Goal: Task Accomplishment & Management: Complete application form

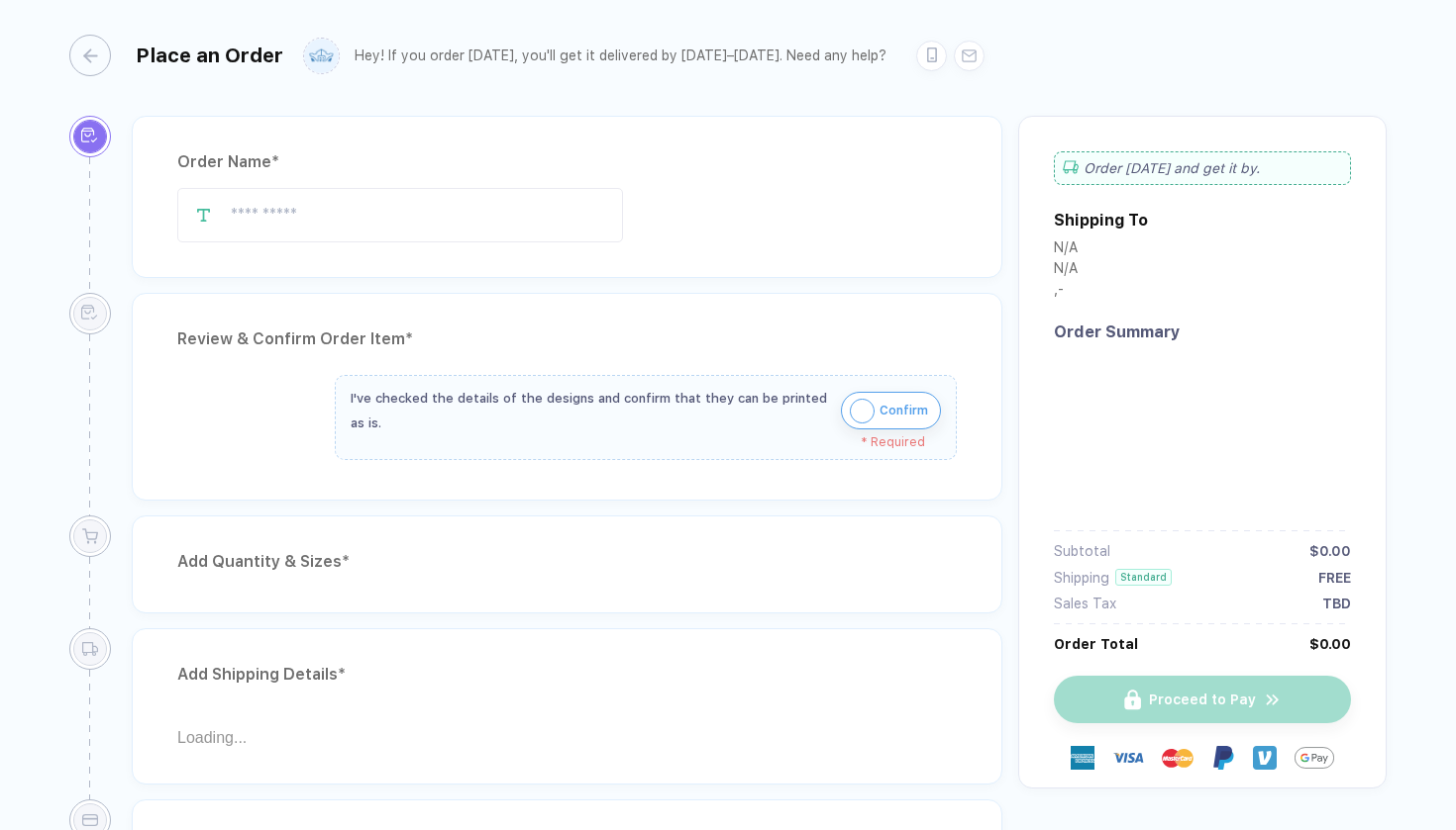
type input "**********"
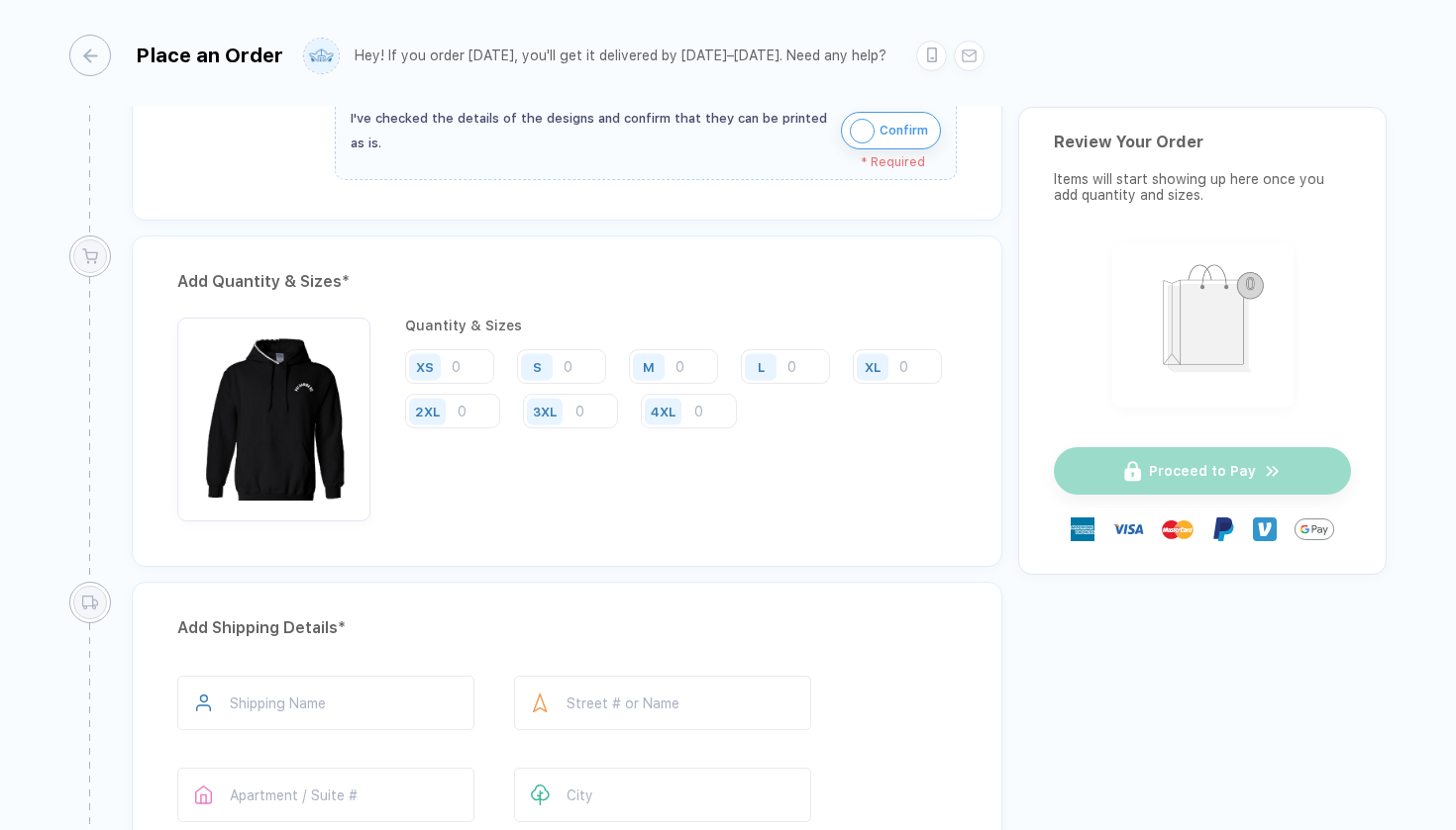
scroll to position [686, 0]
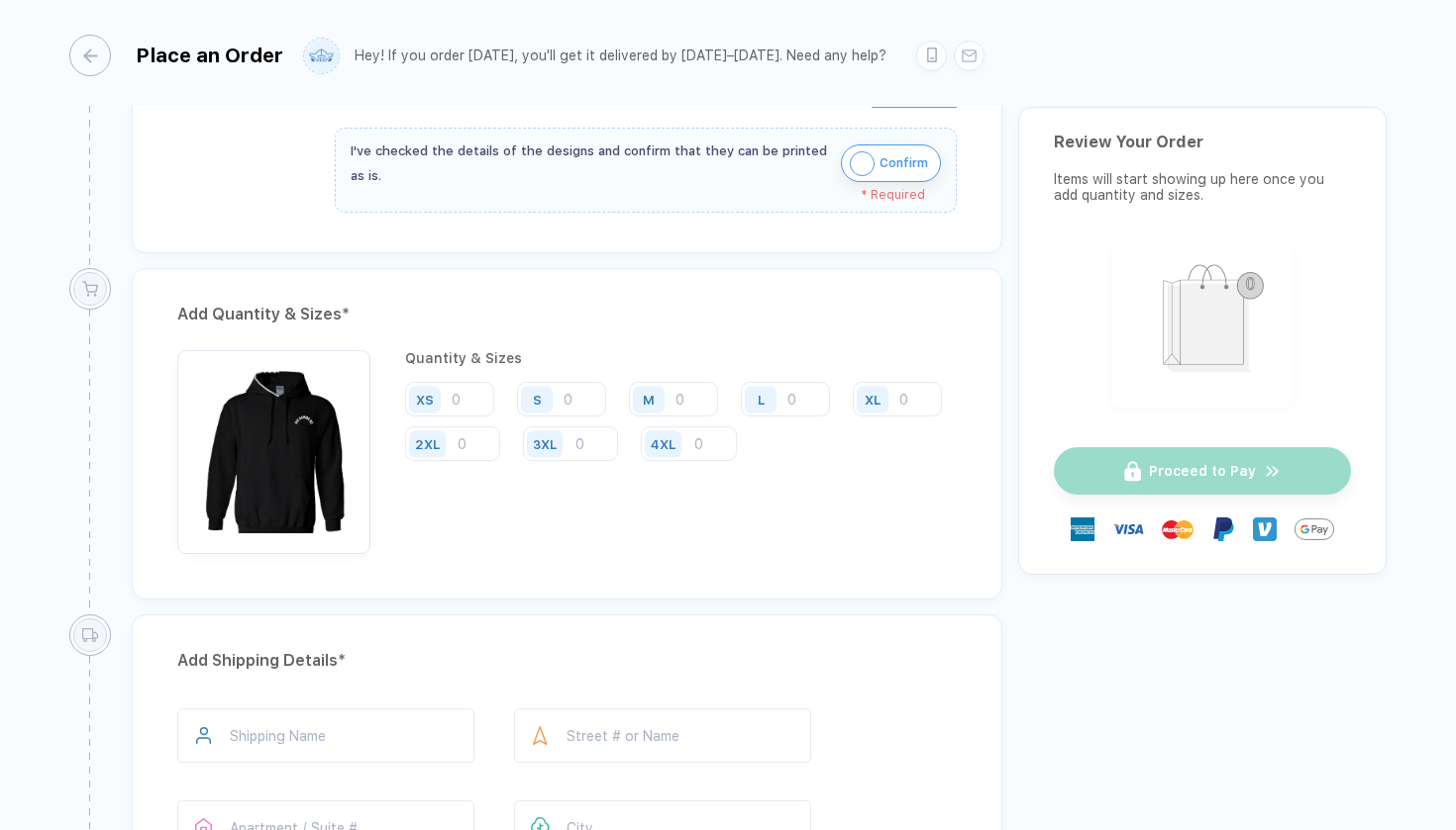
click at [480, 331] on div "Add Quantity & Sizes * Quantity & Sizes XS S M L XL 2XL 3XL 4XL" at bounding box center [566, 434] width 870 height 332
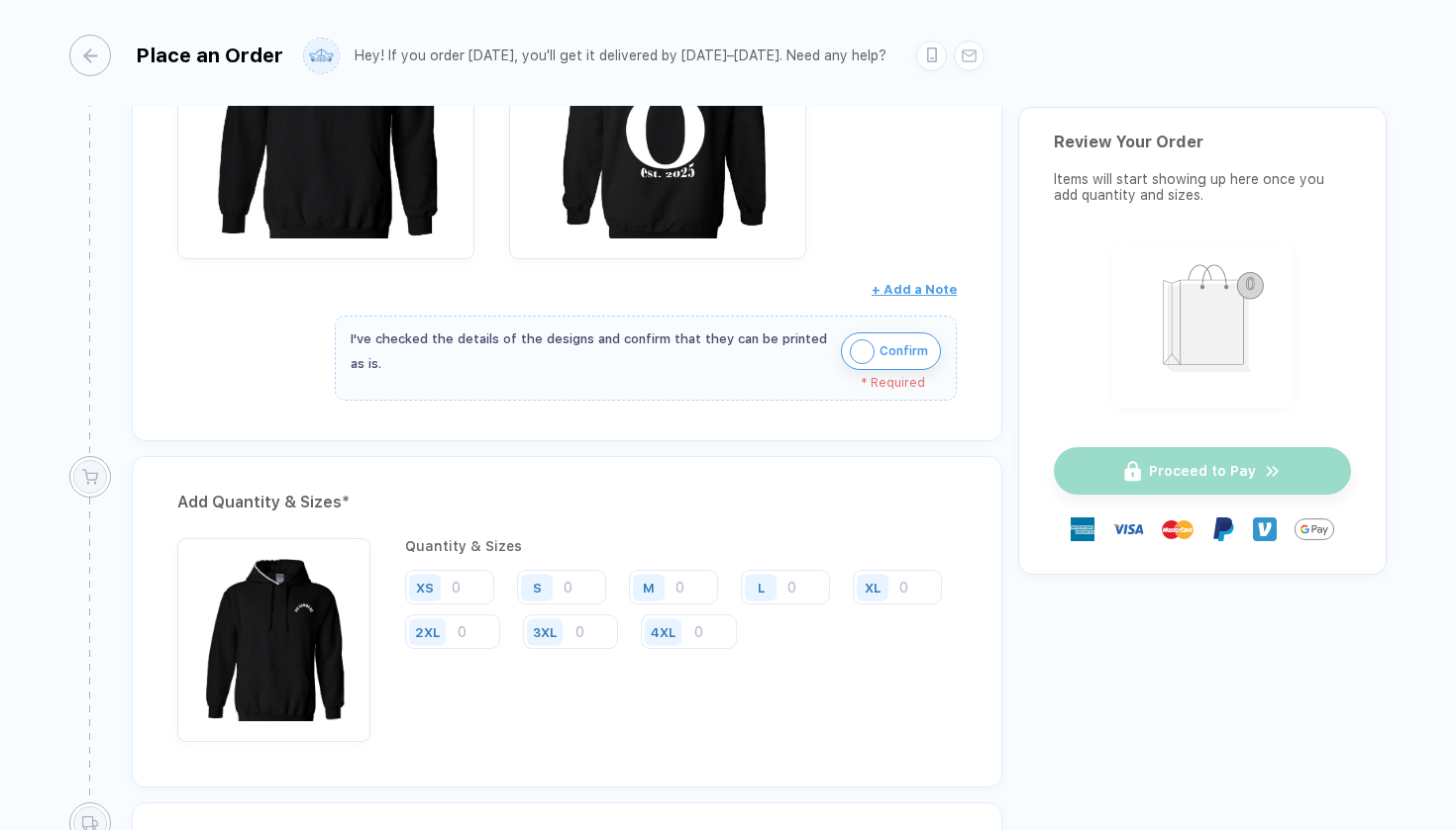
scroll to position [0, 0]
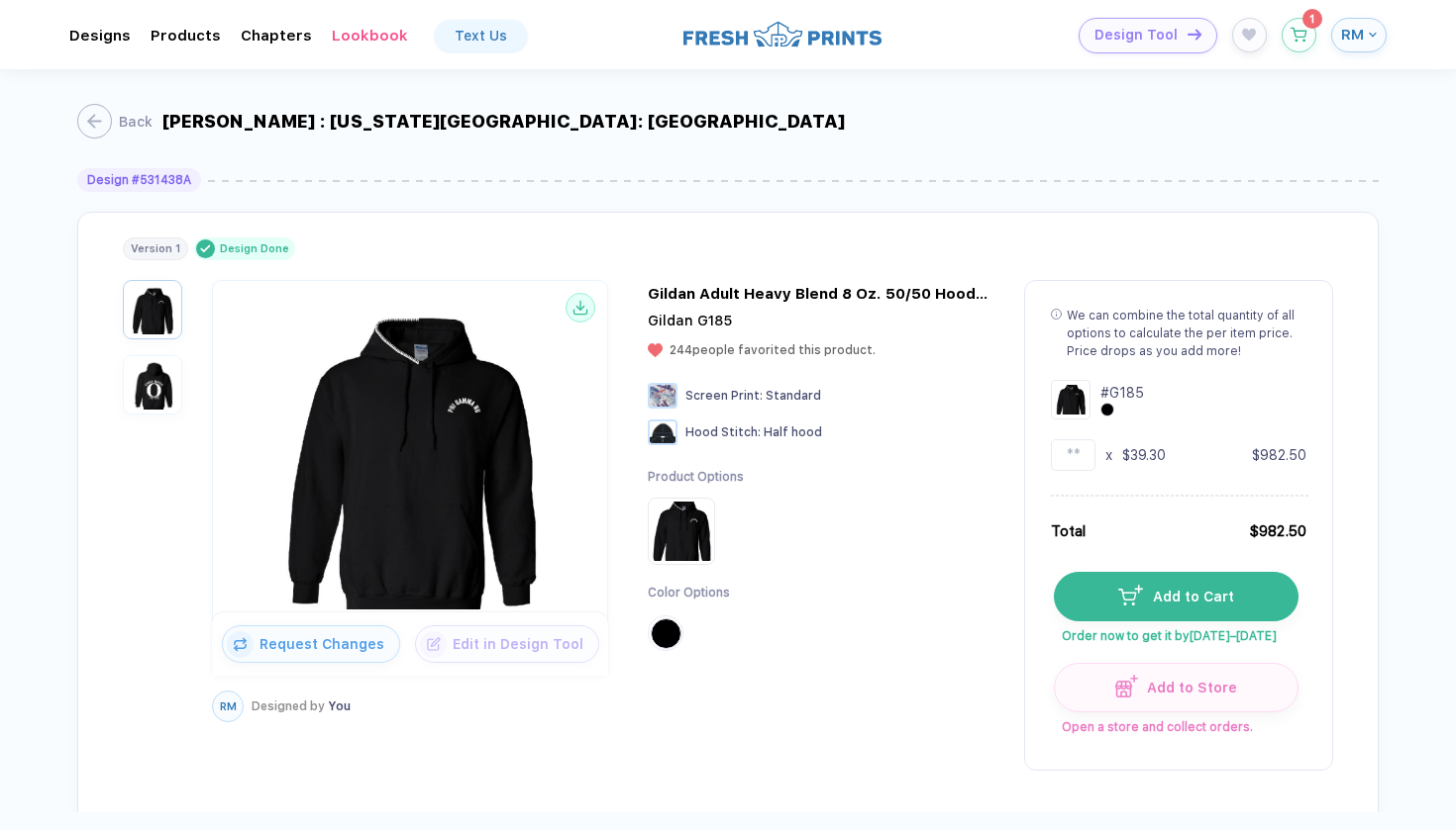
click at [675, 296] on div "Gildan Adult Heavy Blend 8 Oz. 50/50 Hooded Sweatshirt" at bounding box center [820, 294] width 347 height 18
click at [93, 113] on div "button" at bounding box center [85, 121] width 35 height 35
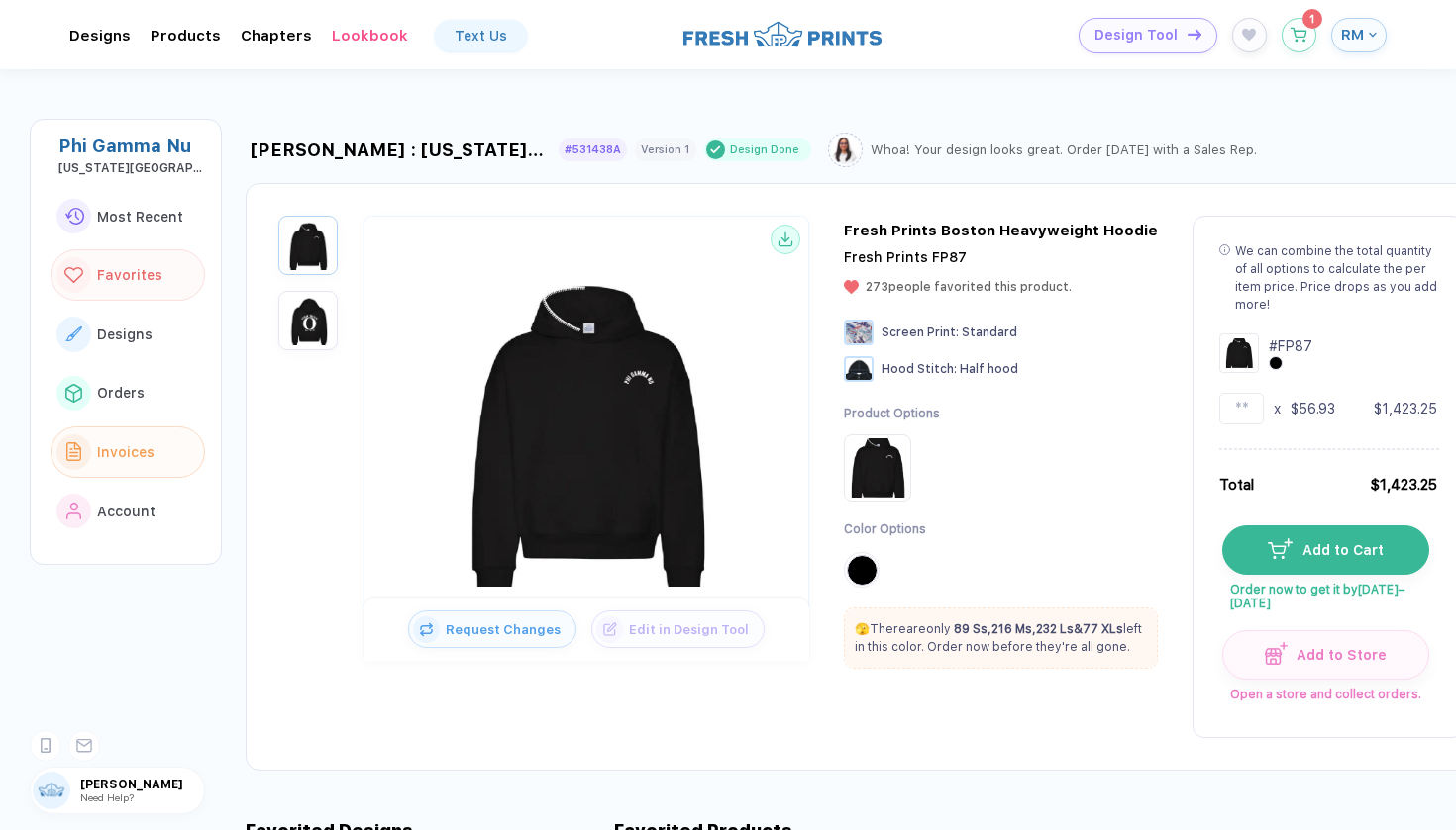
click at [161, 268] on button "Favorites" at bounding box center [127, 275] width 154 height 52
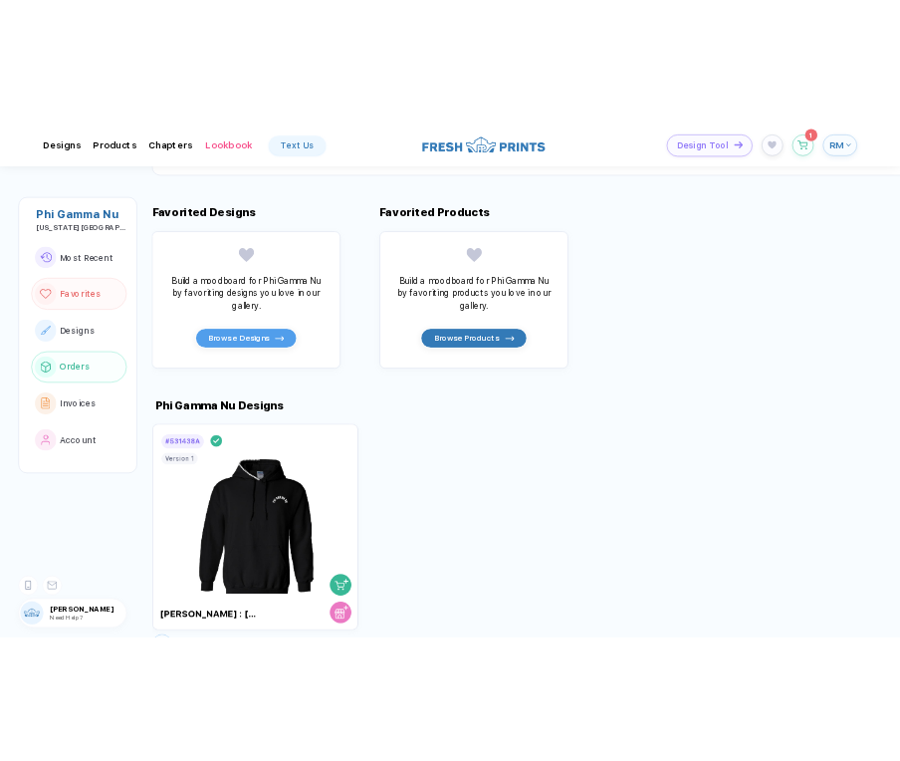
scroll to position [692, 0]
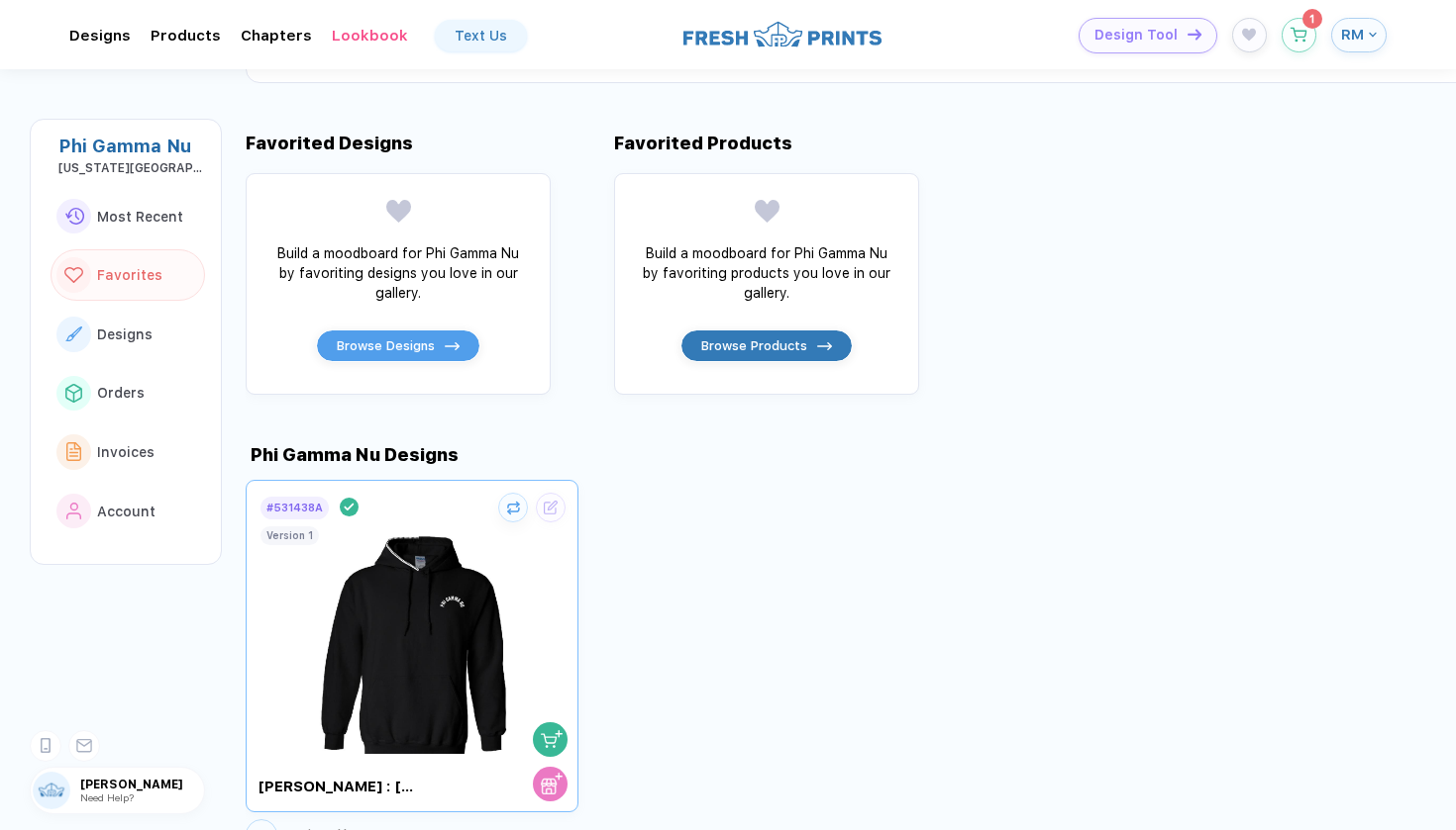
click at [364, 561] on img at bounding box center [413, 638] width 223 height 233
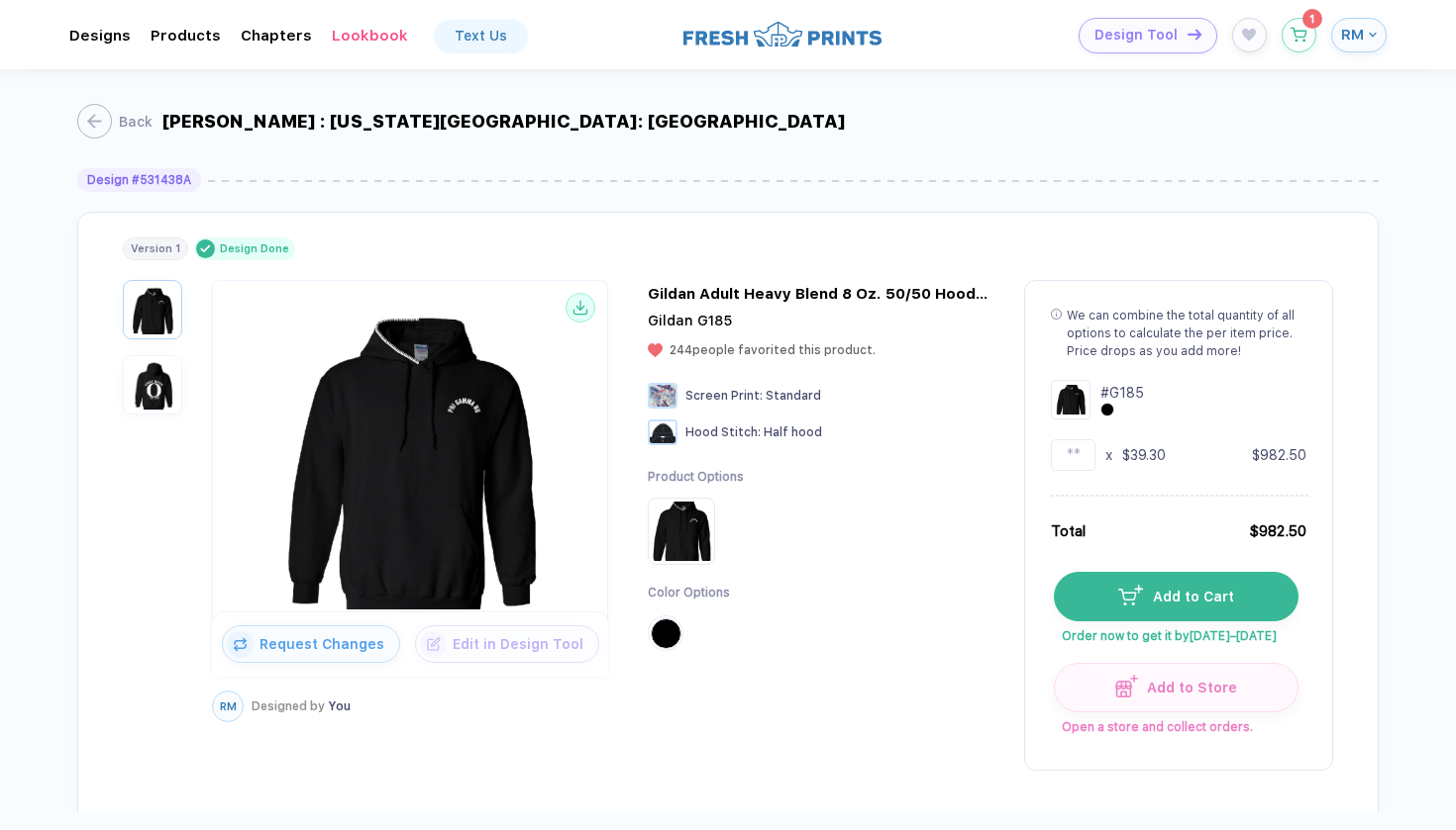
click at [157, 381] on img "button" at bounding box center [152, 385] width 50 height 50
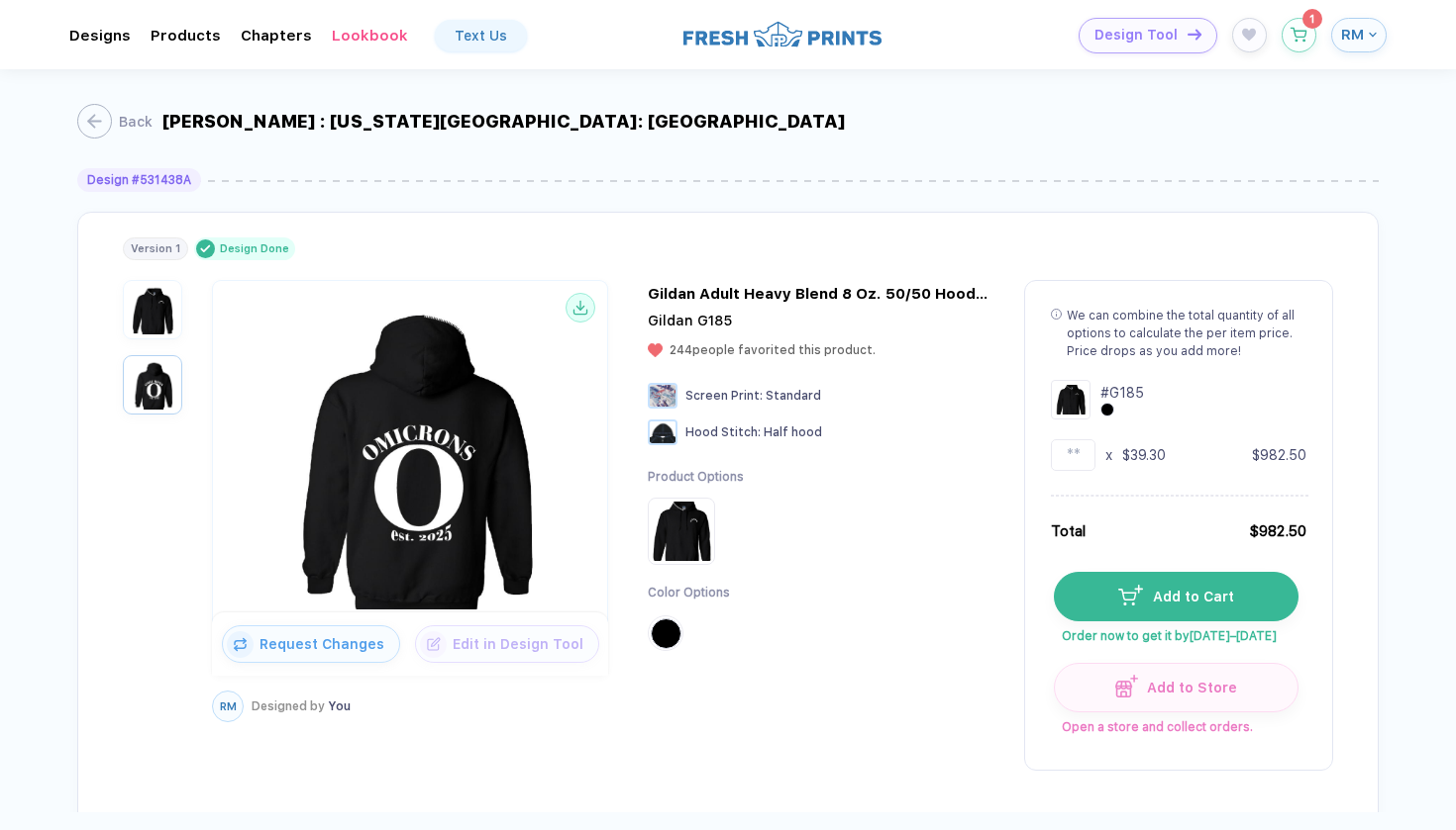
click at [157, 316] on img "button" at bounding box center [152, 310] width 50 height 50
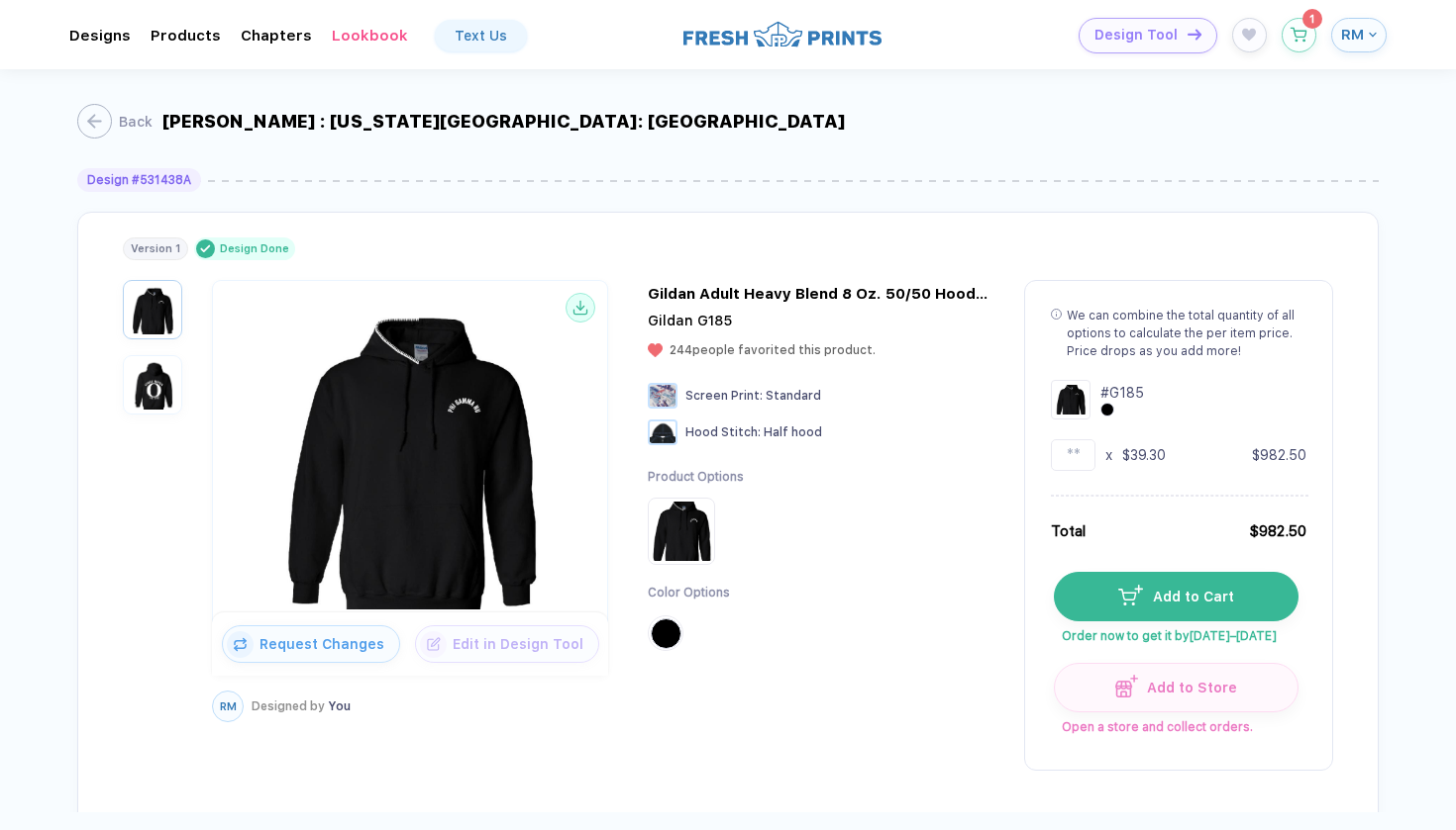
click at [1120, 344] on div "We can combine the total quantity of all options to calculate the per item pric…" at bounding box center [1186, 334] width 240 height 54
click at [1136, 317] on div "We can combine the total quantity of all options to calculate the per item pric…" at bounding box center [1186, 334] width 240 height 54
click at [1332, 2] on header "**********" at bounding box center [728, 35] width 1456 height 70
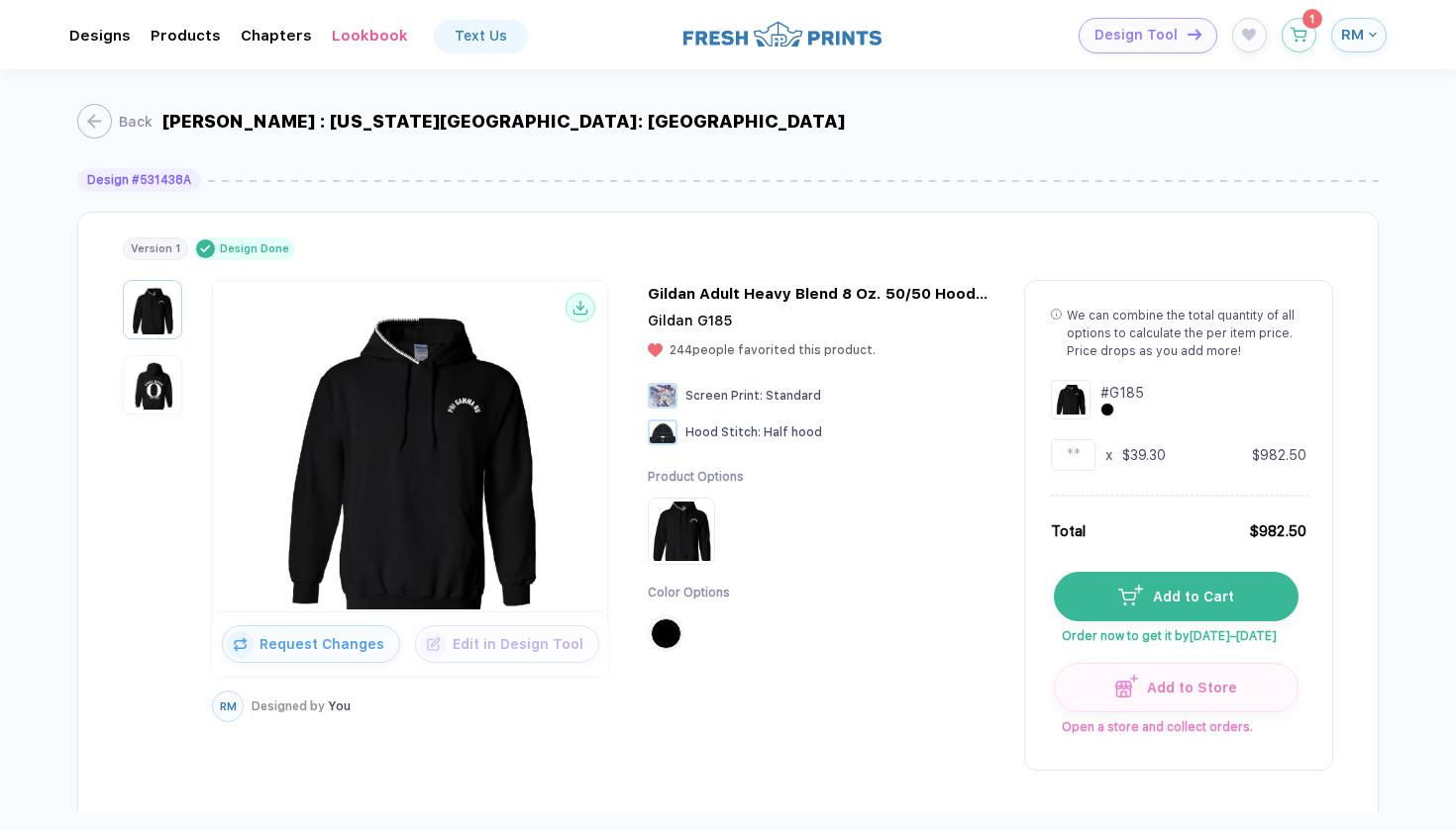
click at [144, 404] on img "button" at bounding box center [152, 385] width 50 height 50
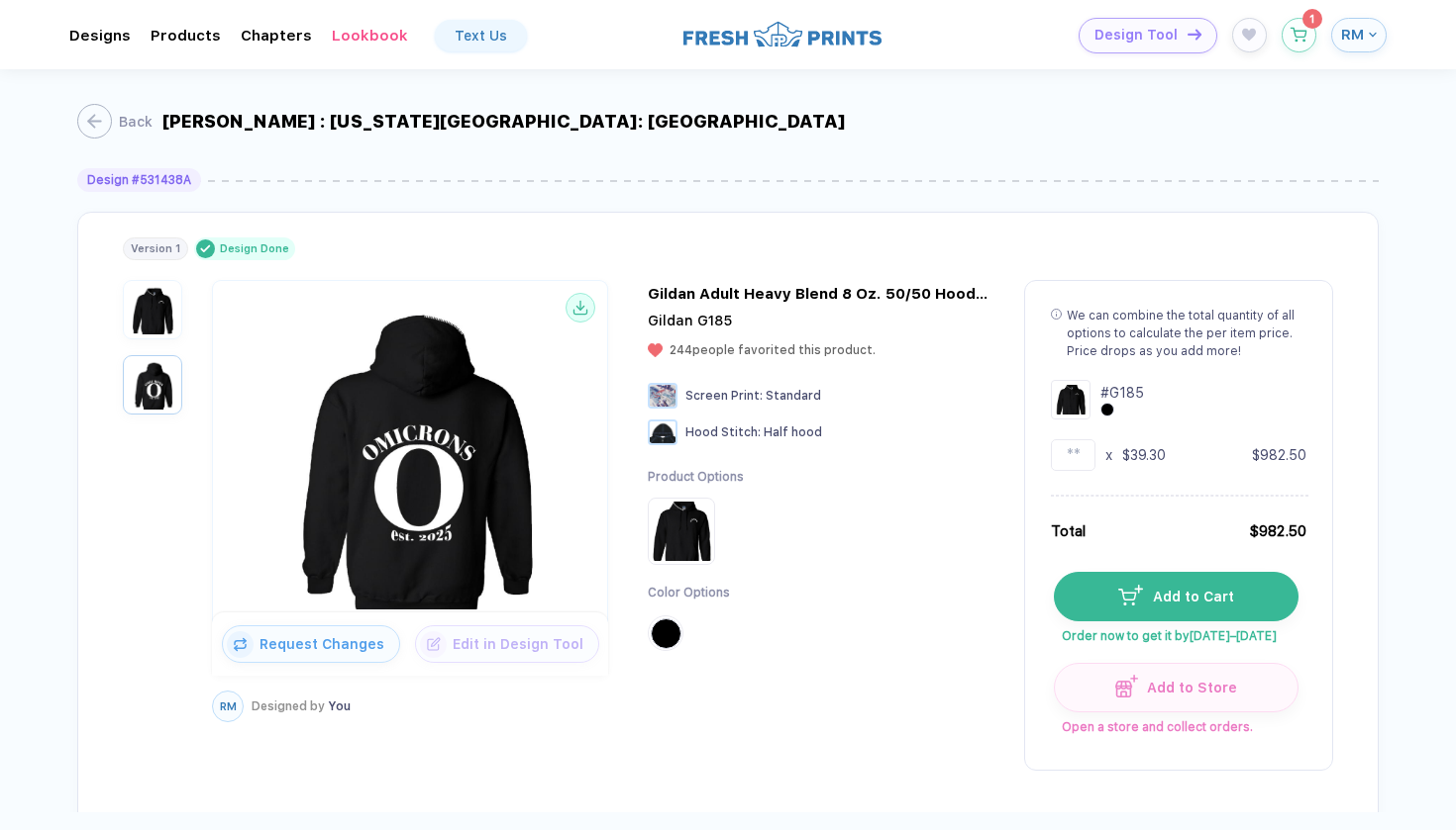
click at [152, 318] on img "button" at bounding box center [152, 310] width 50 height 50
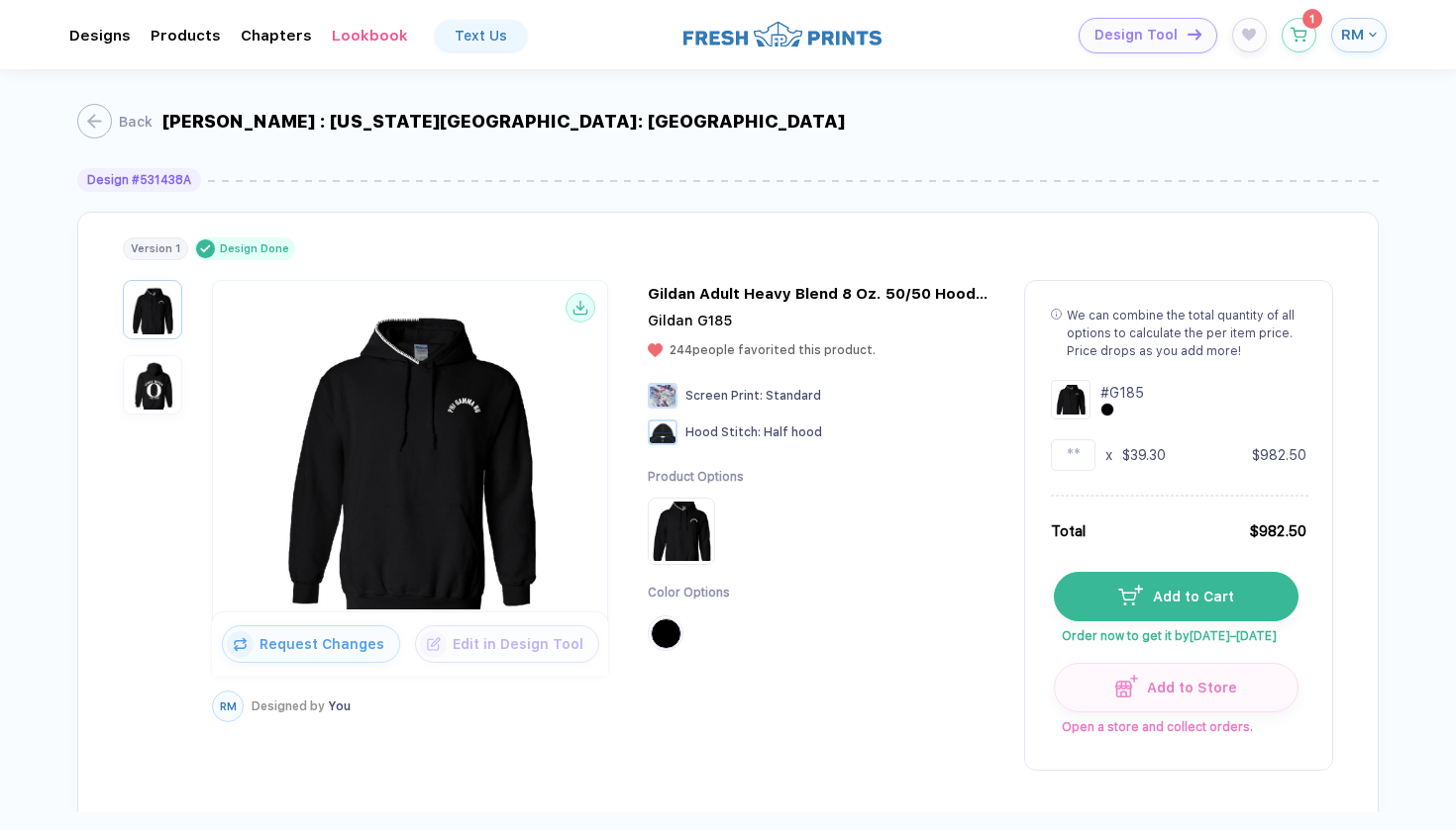
click at [175, 371] on img "button" at bounding box center [152, 385] width 50 height 50
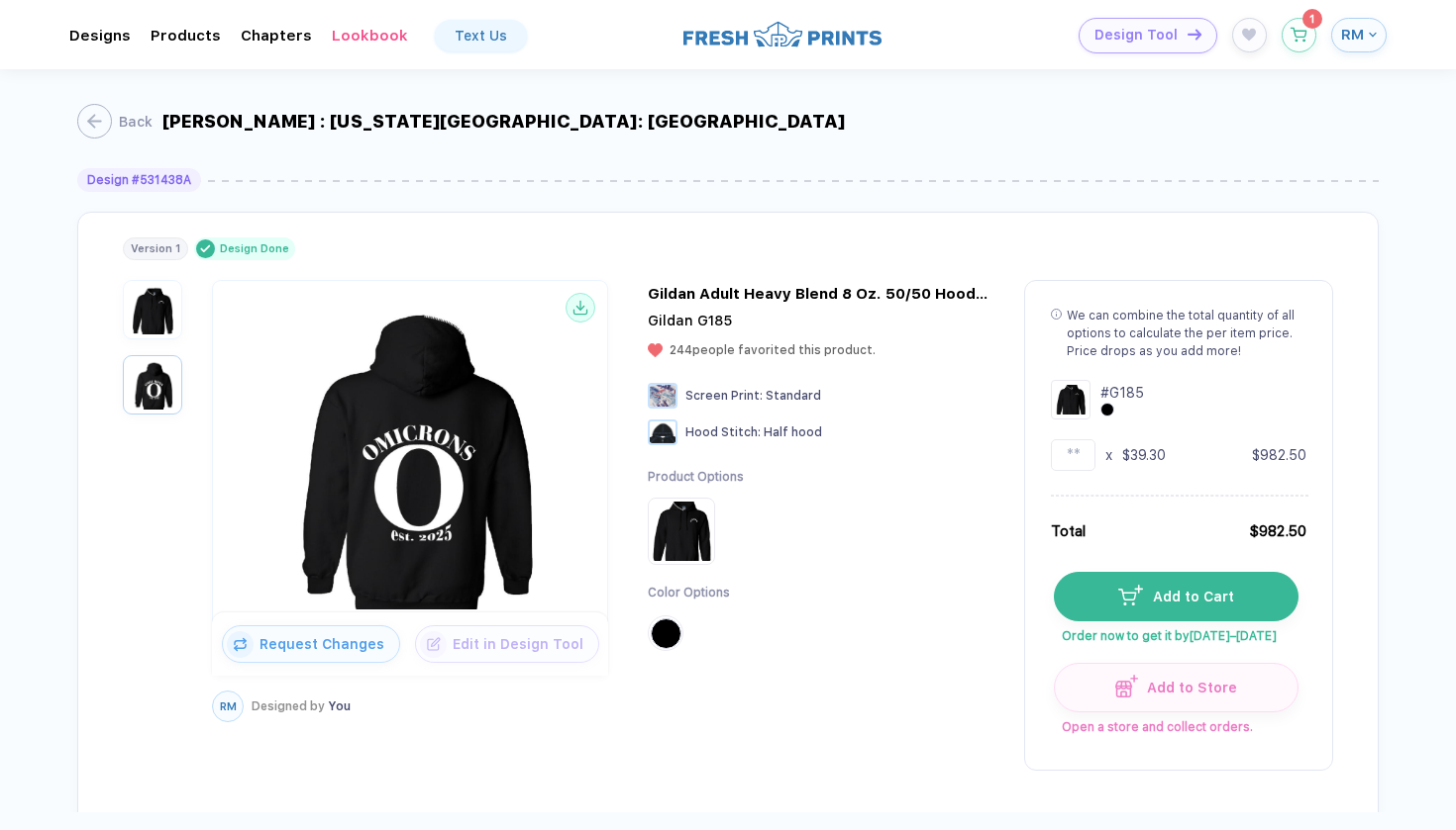
click at [154, 322] on img "button" at bounding box center [152, 310] width 50 height 50
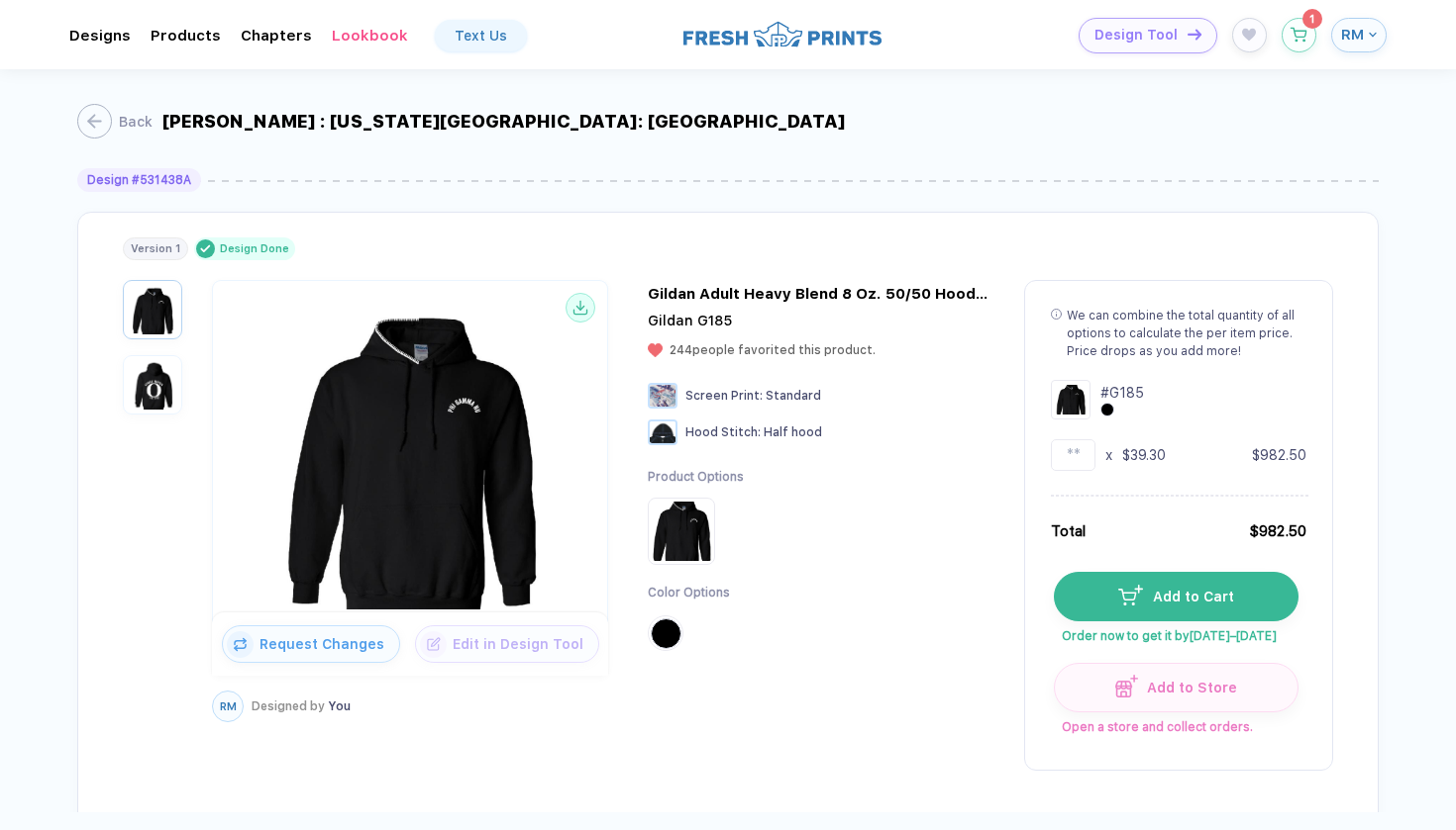
click at [153, 377] on img "button" at bounding box center [152, 385] width 50 height 50
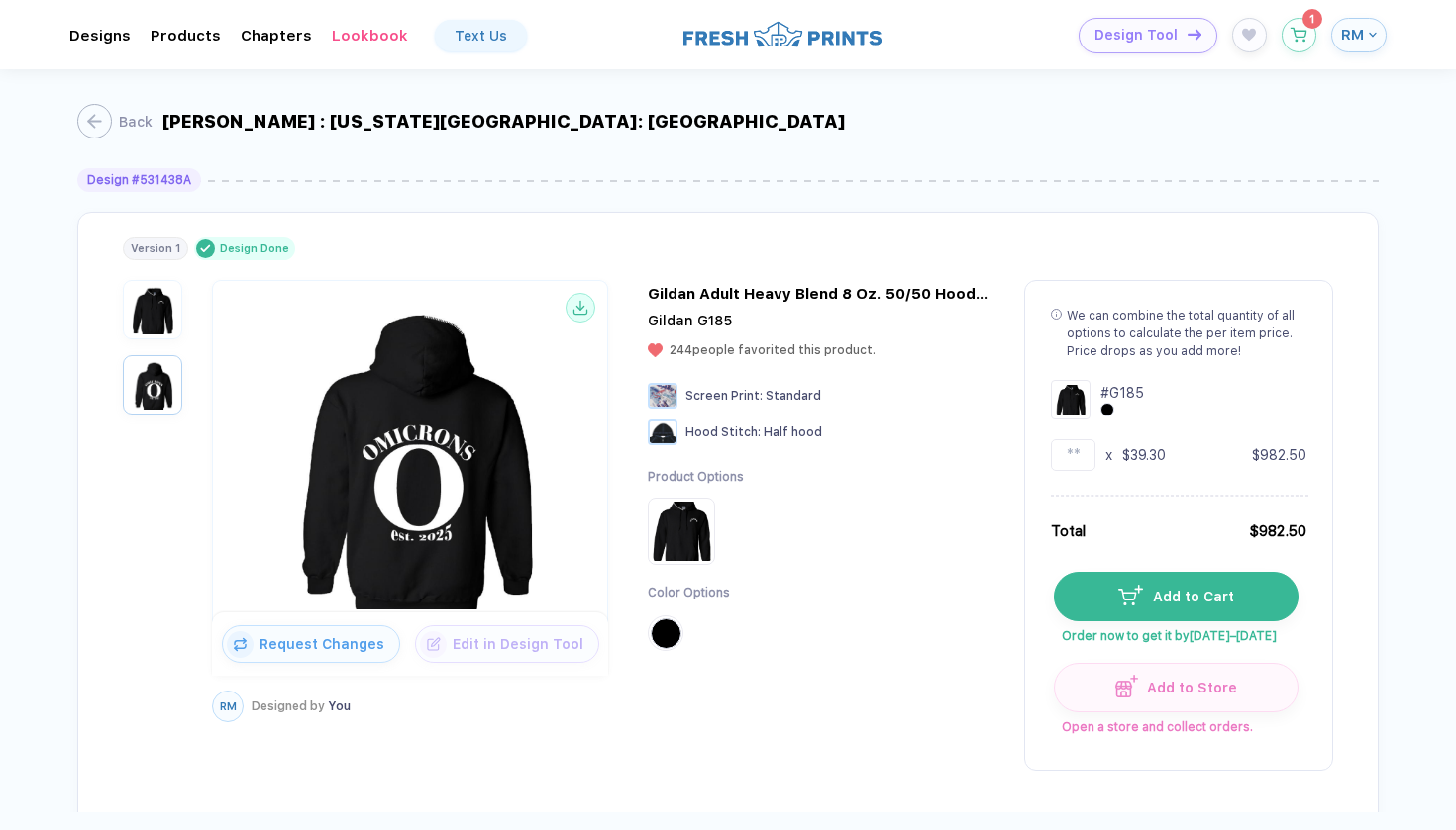
click at [159, 308] on img "button" at bounding box center [152, 310] width 50 height 50
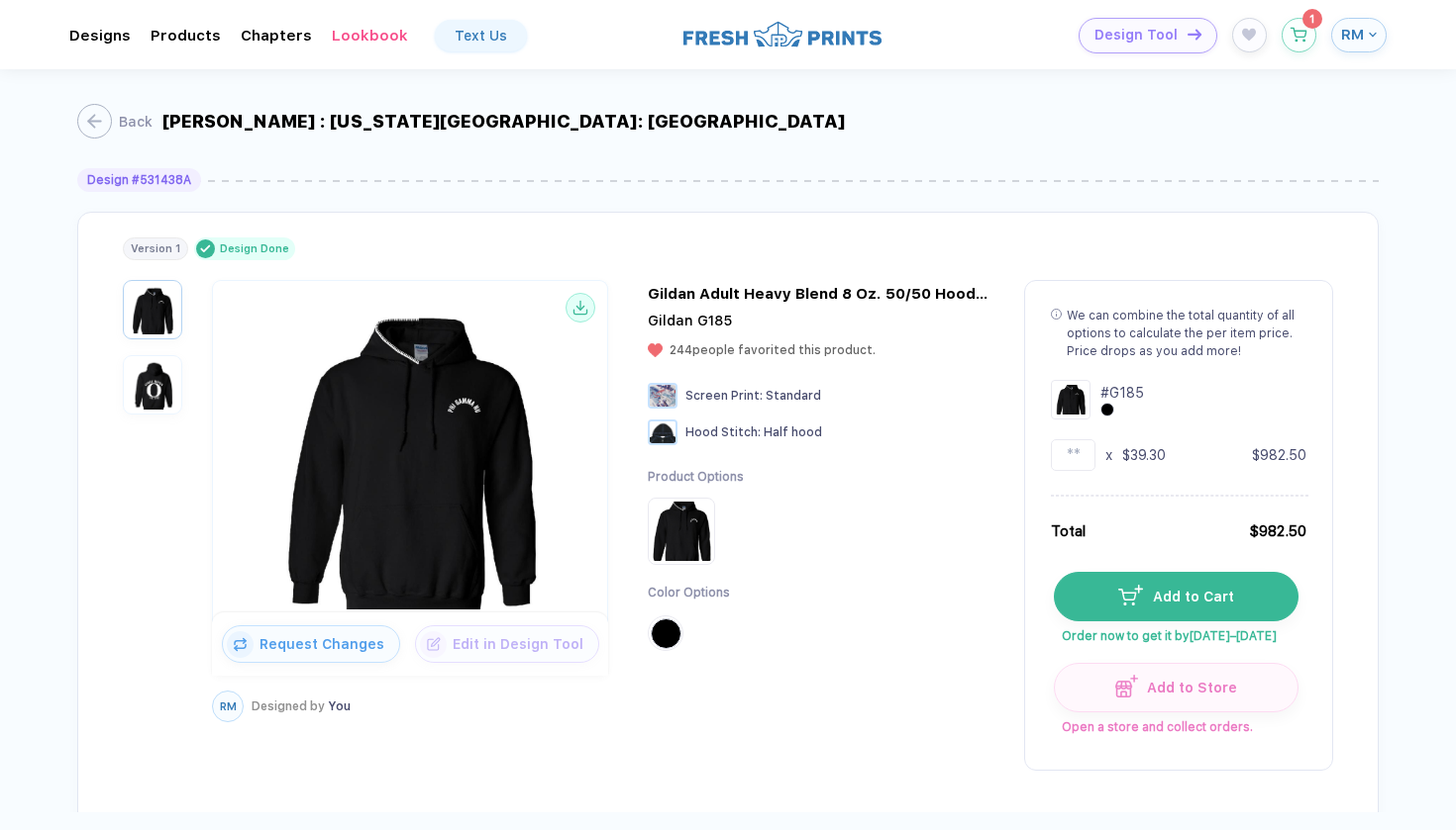
click at [166, 369] on img "button" at bounding box center [152, 385] width 50 height 50
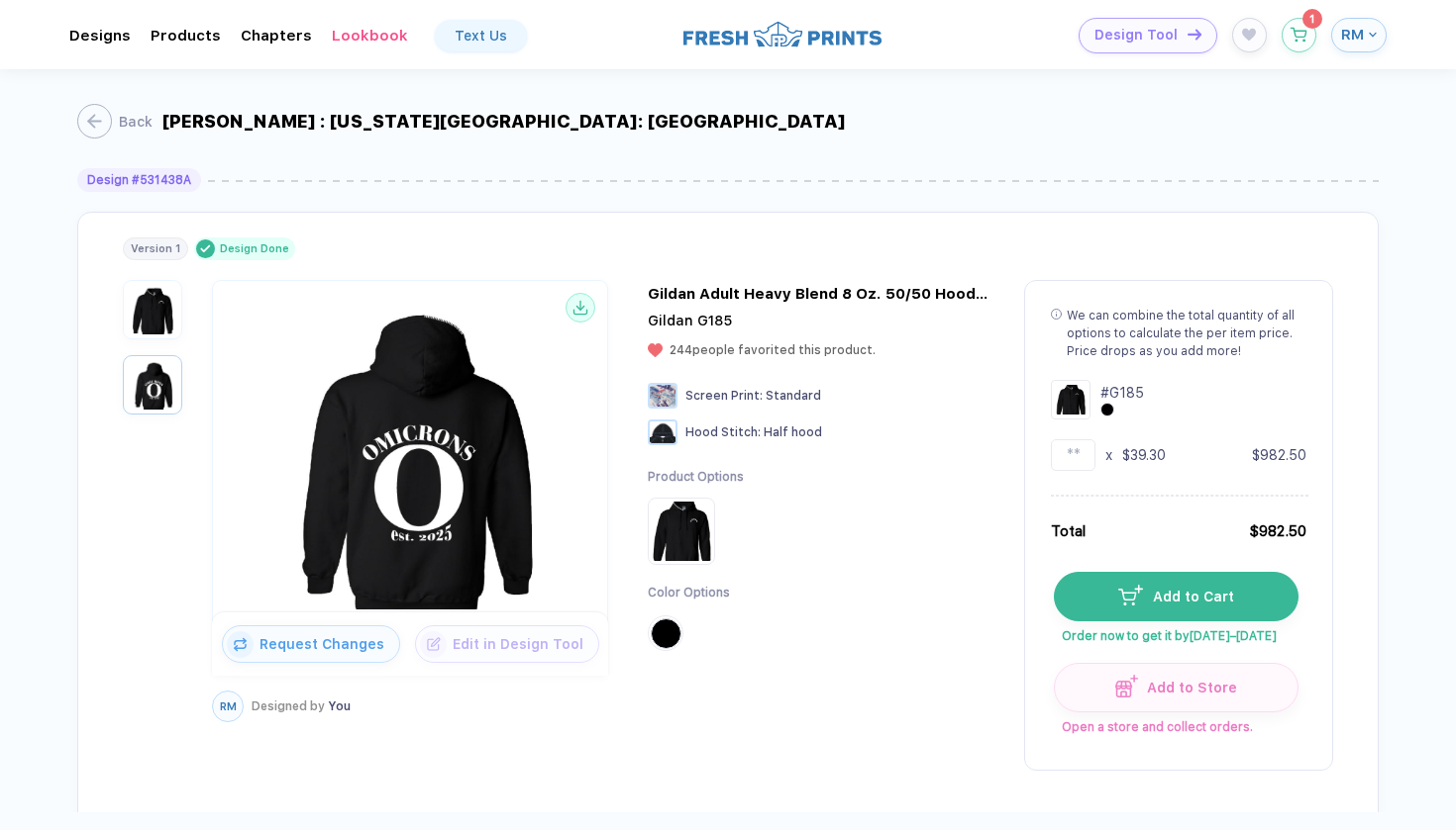
click at [158, 316] on img "button" at bounding box center [152, 310] width 50 height 50
